Goal: Task Accomplishment & Management: Manage account settings

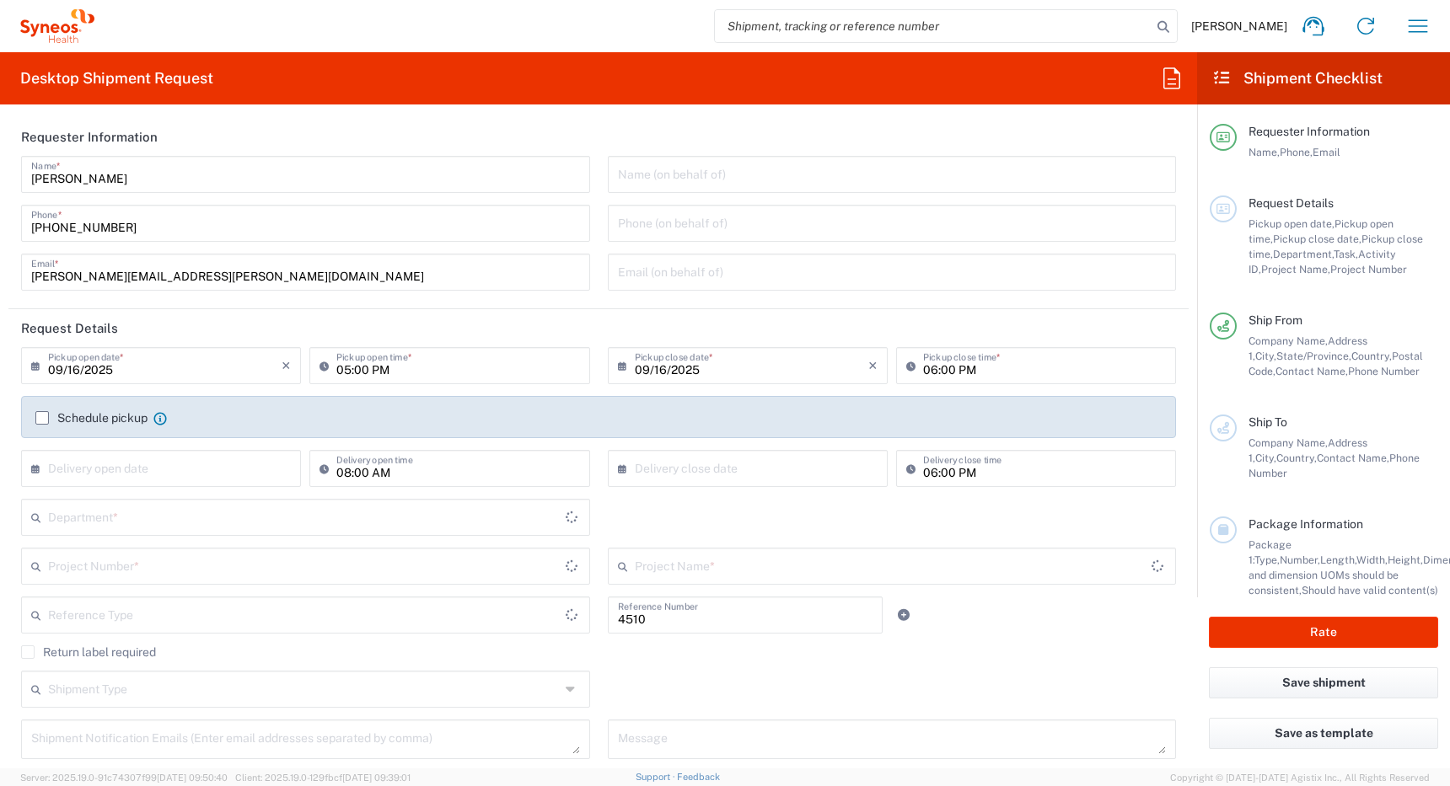
type input "Department"
type input "Ontario"
click at [1424, 27] on icon "button" at bounding box center [1417, 26] width 27 height 27
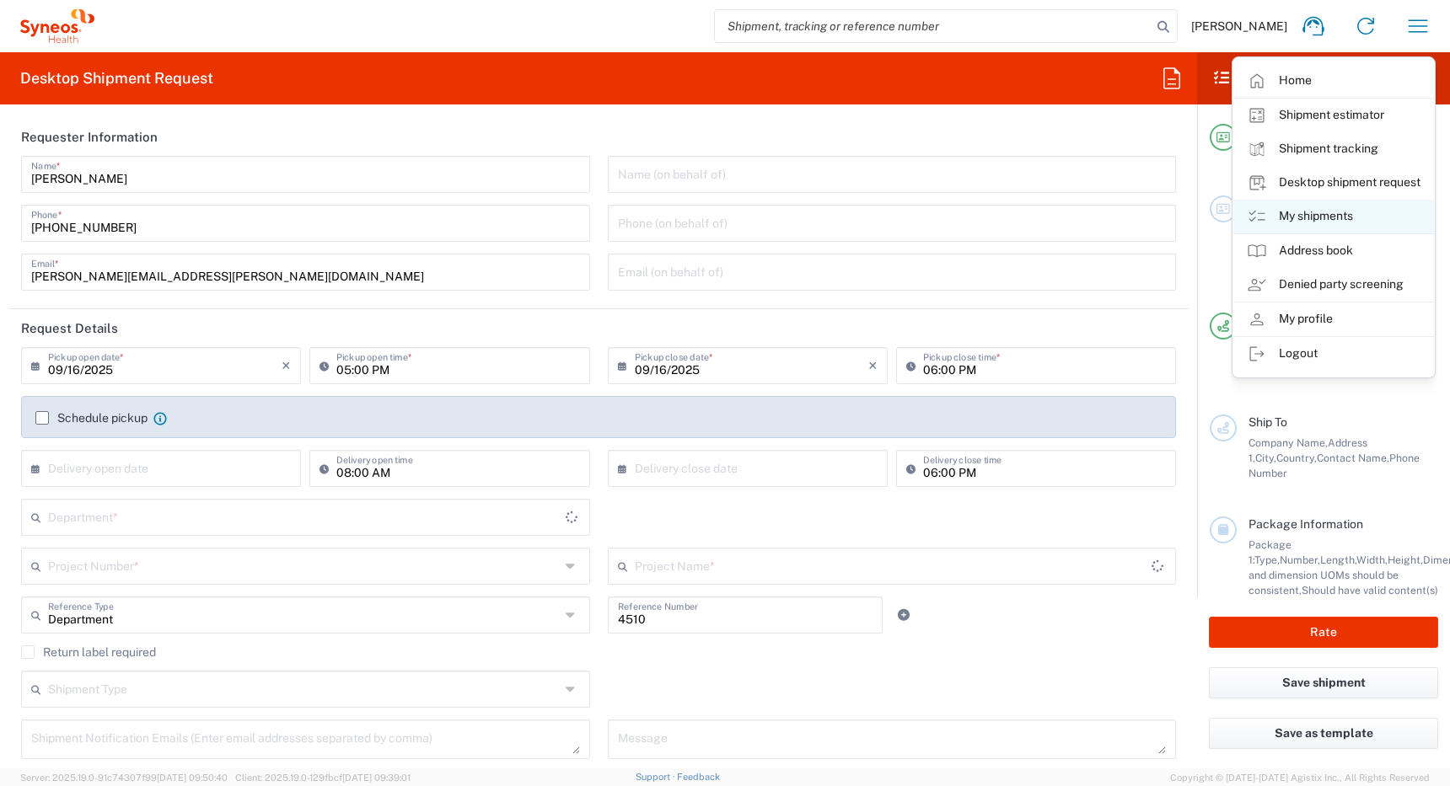
click at [1306, 209] on link "My shipments" at bounding box center [1333, 217] width 201 height 34
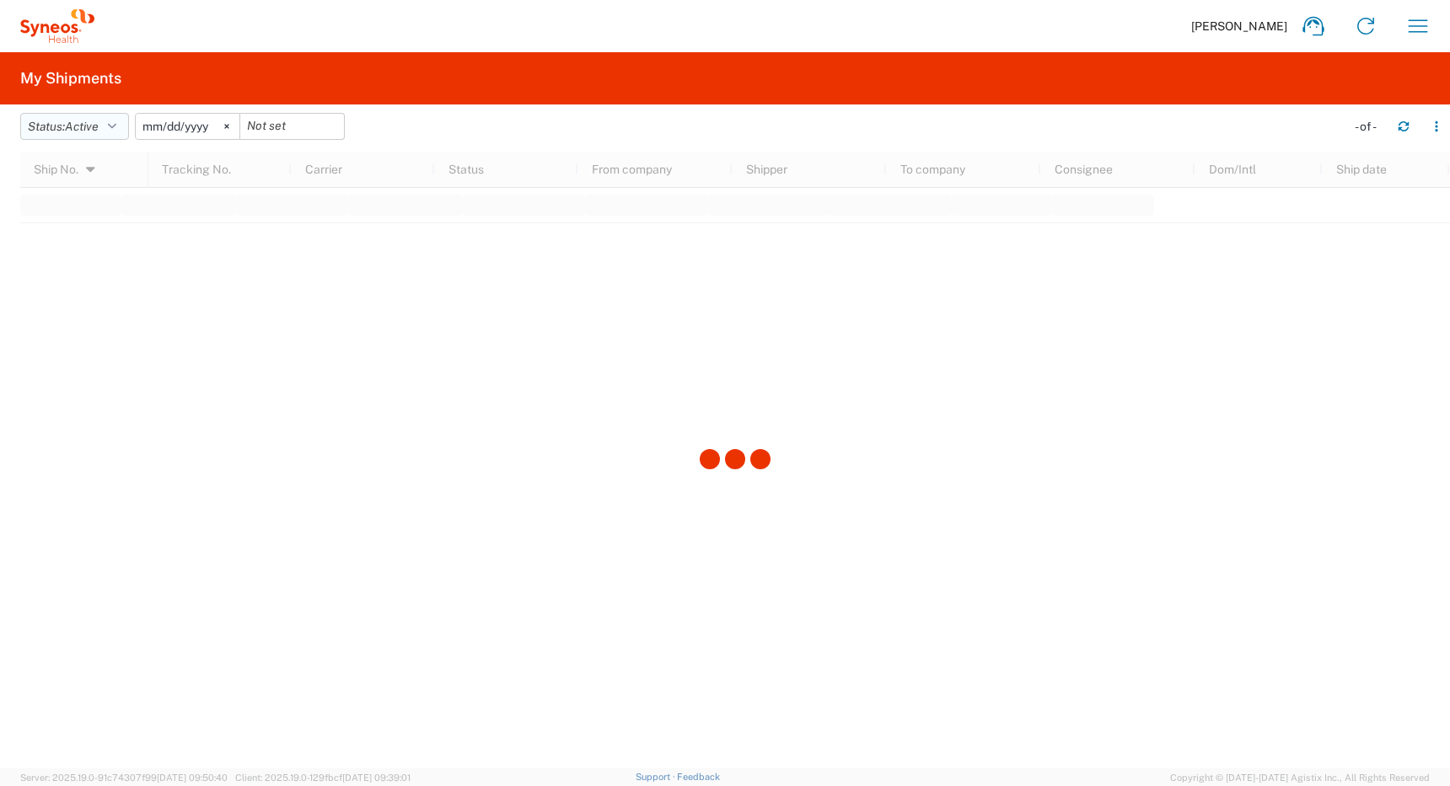
click at [108, 121] on button "Status: Active" at bounding box center [74, 126] width 109 height 27
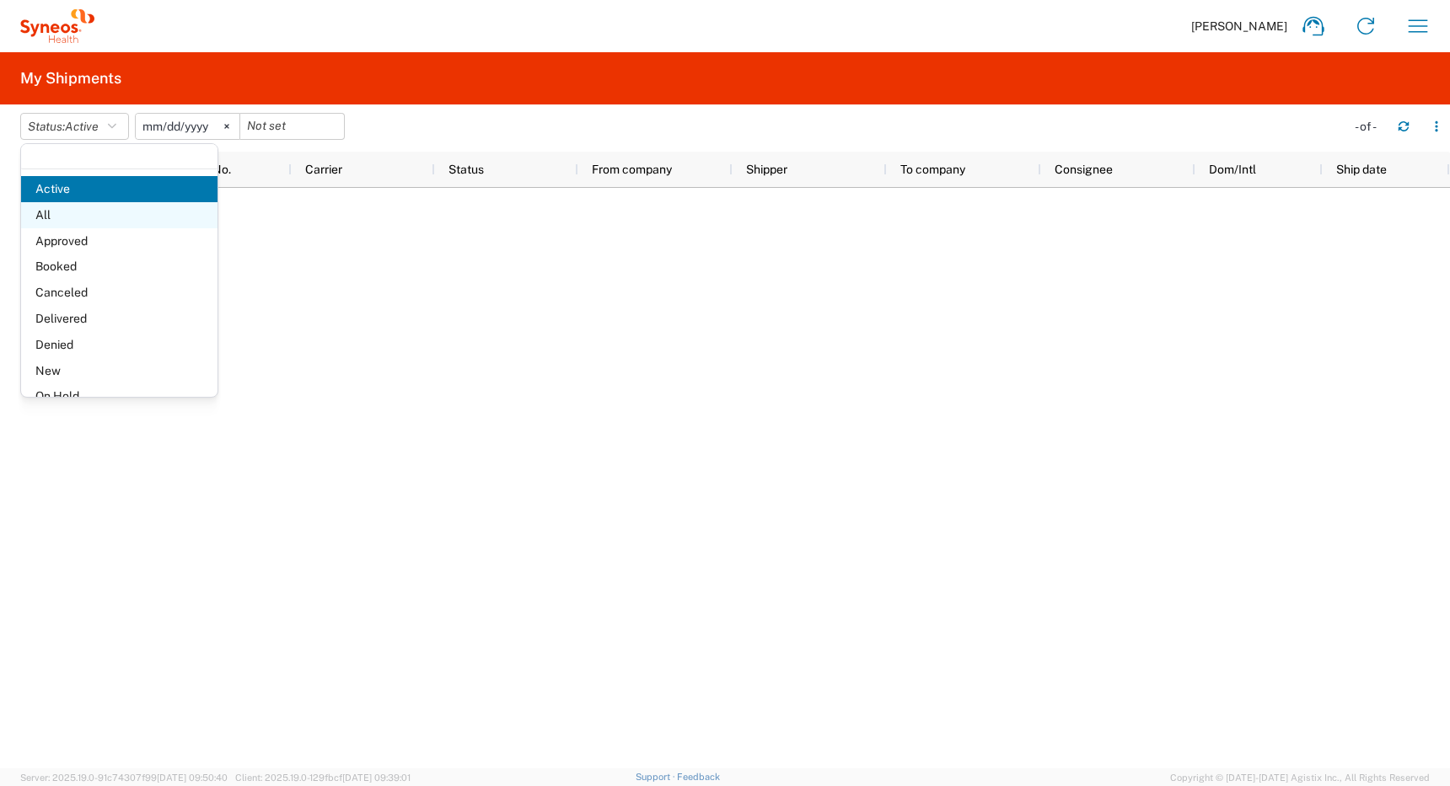
click at [56, 217] on span "All" at bounding box center [119, 215] width 196 height 26
